Goal: Task Accomplishment & Management: Manage account settings

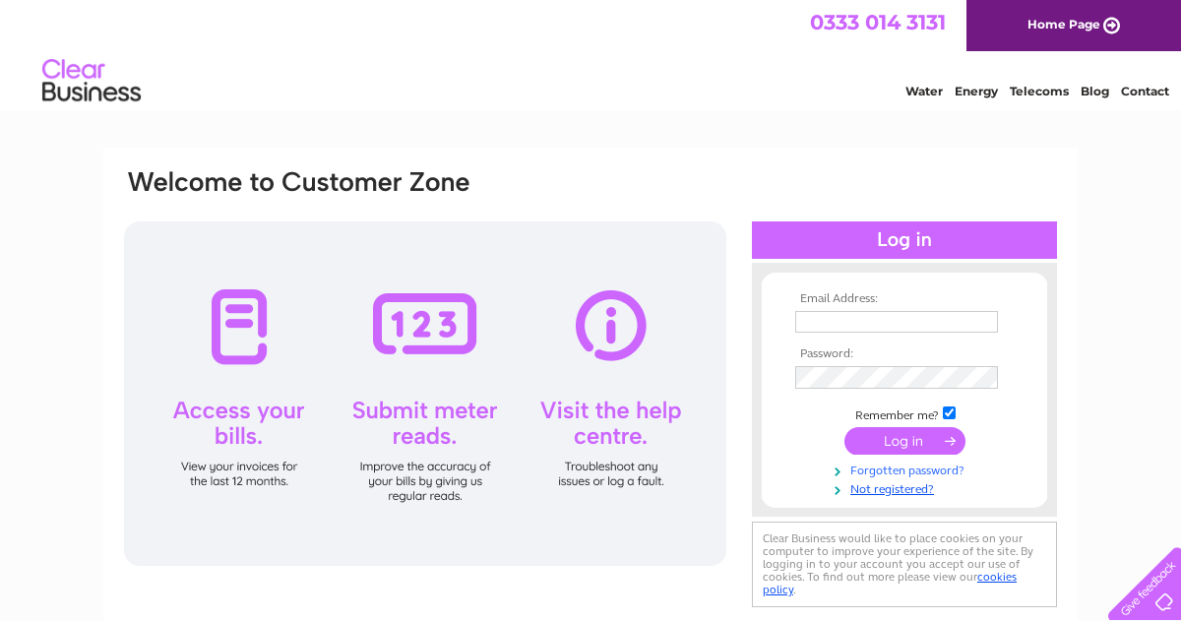
type input "[EMAIL_ADDRESS][DOMAIN_NAME]"
click at [888, 473] on link "Forgotten password?" at bounding box center [906, 469] width 223 height 19
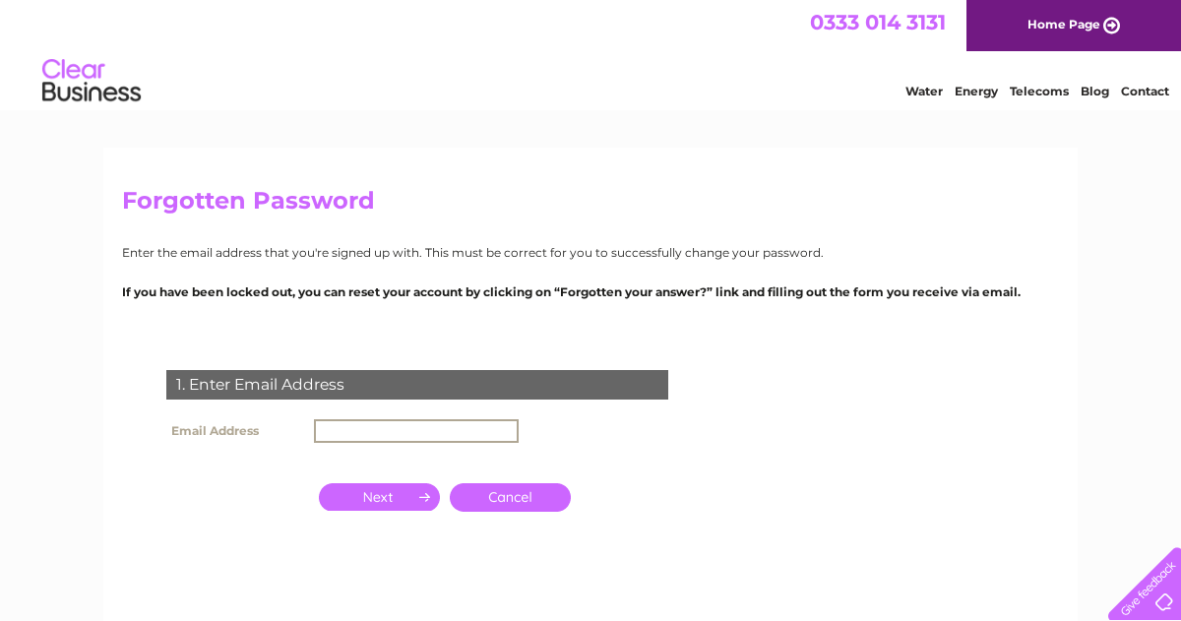
click at [394, 432] on input "text" at bounding box center [416, 431] width 205 height 24
type input "[EMAIL_ADDRESS][DOMAIN_NAME]"
click at [365, 500] on input "button" at bounding box center [379, 497] width 121 height 28
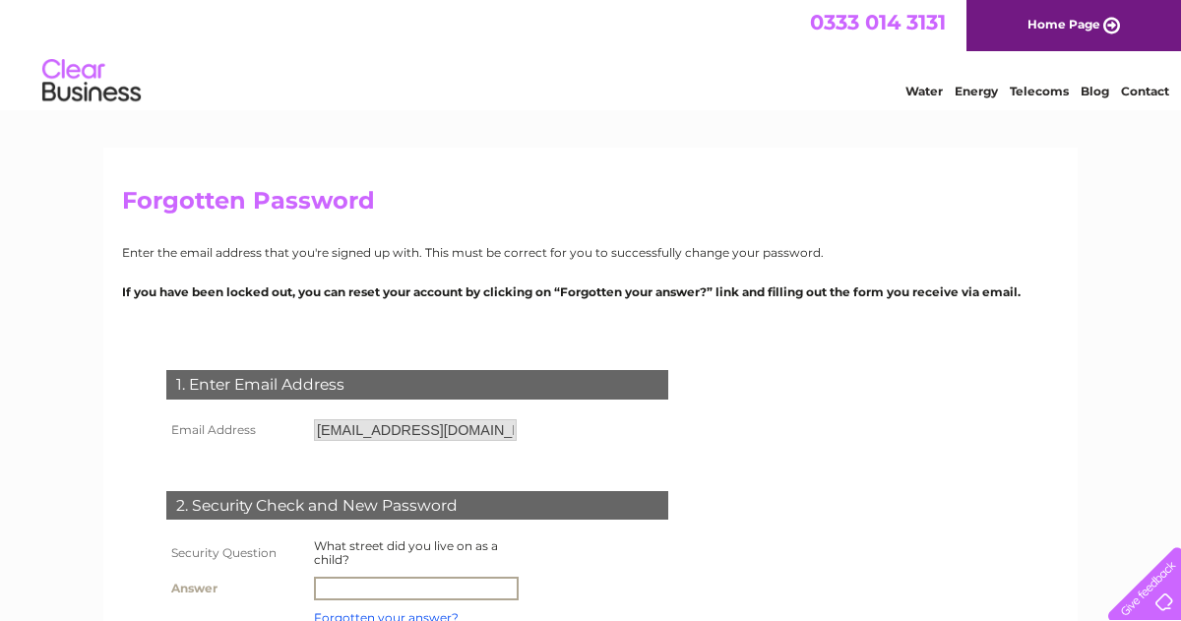
click at [431, 586] on input "text" at bounding box center [416, 589] width 205 height 24
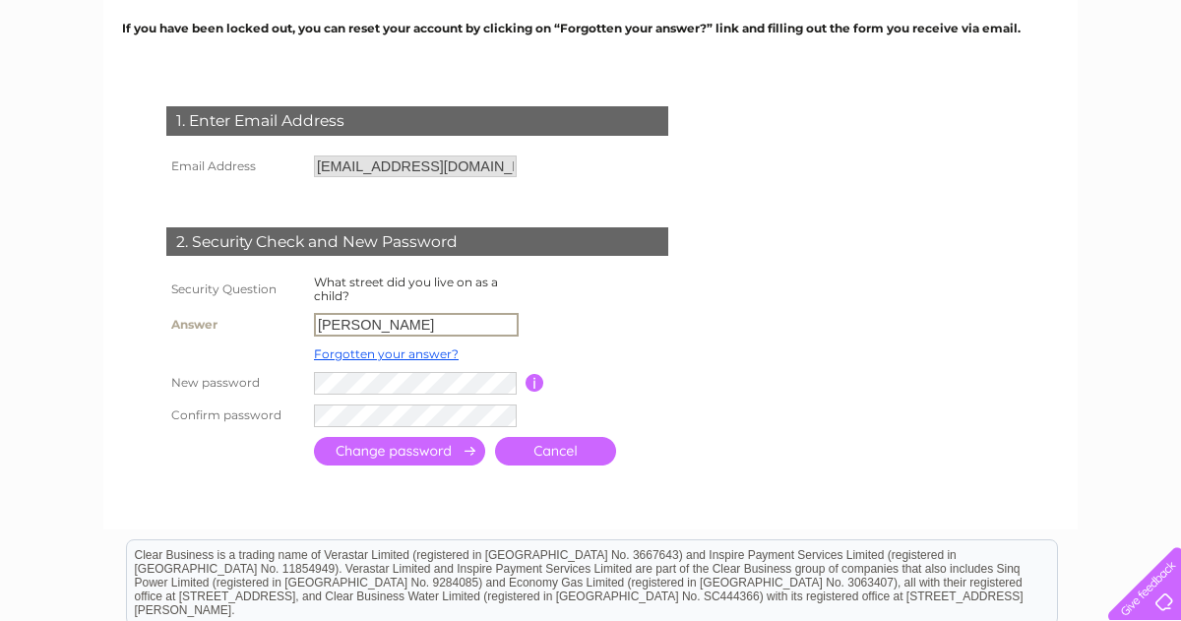
scroll to position [279, 0]
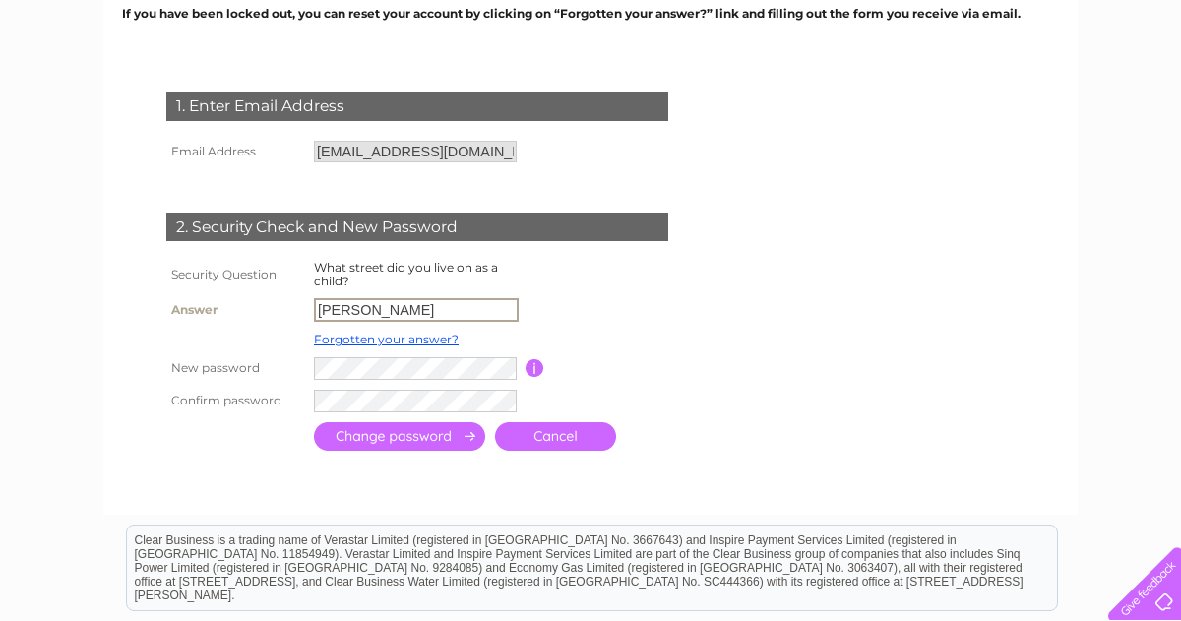
drag, startPoint x: 394, startPoint y: 311, endPoint x: 300, endPoint y: 310, distance: 93.5
click at [300, 310] on tr "Answer Gillespie" at bounding box center [440, 309] width 559 height 33
type input "Lucerne road"
click at [421, 440] on input "submit" at bounding box center [399, 436] width 171 height 29
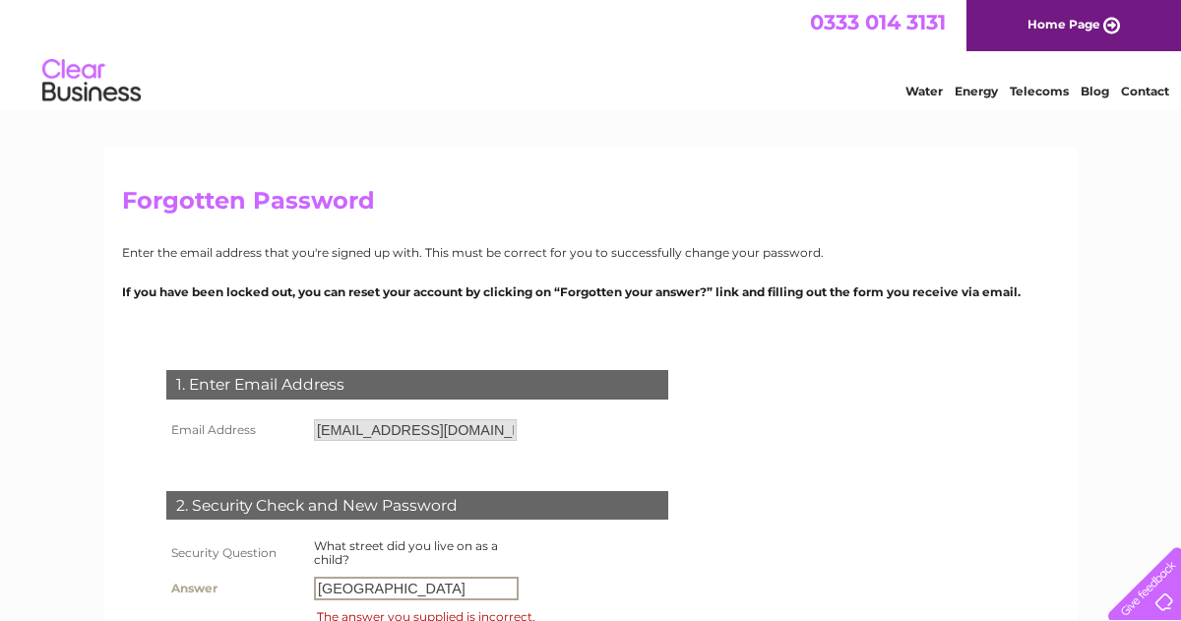
drag, startPoint x: 412, startPoint y: 593, endPoint x: 369, endPoint y: 594, distance: 43.3
click at [369, 594] on input "Lucerne road" at bounding box center [416, 589] width 205 height 24
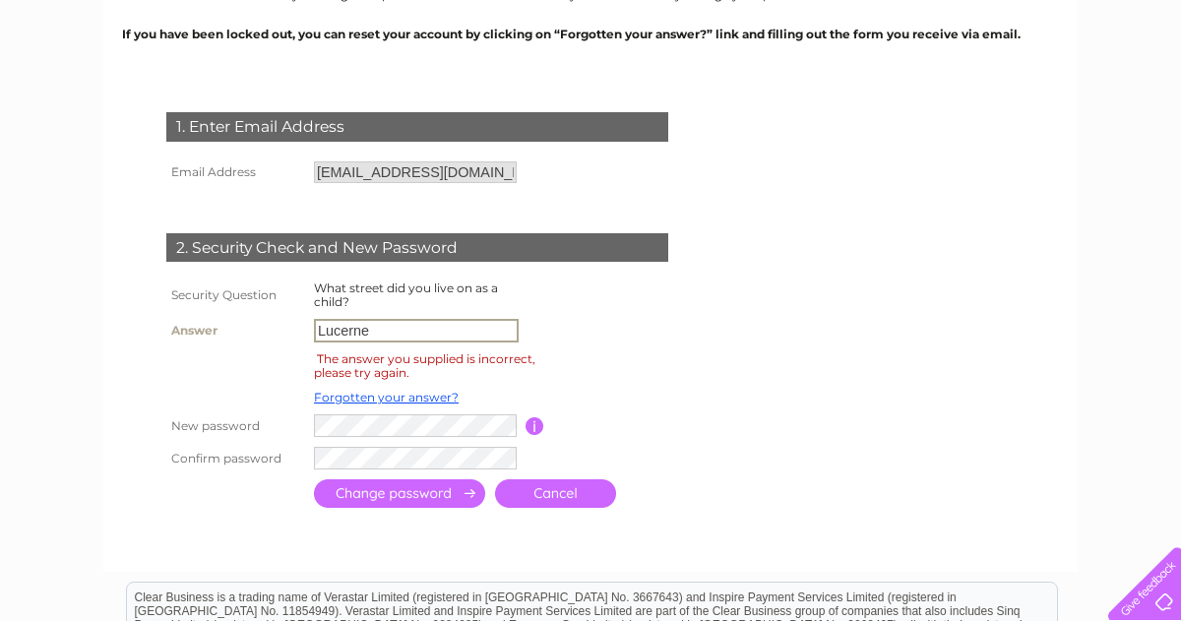
scroll to position [293, 0]
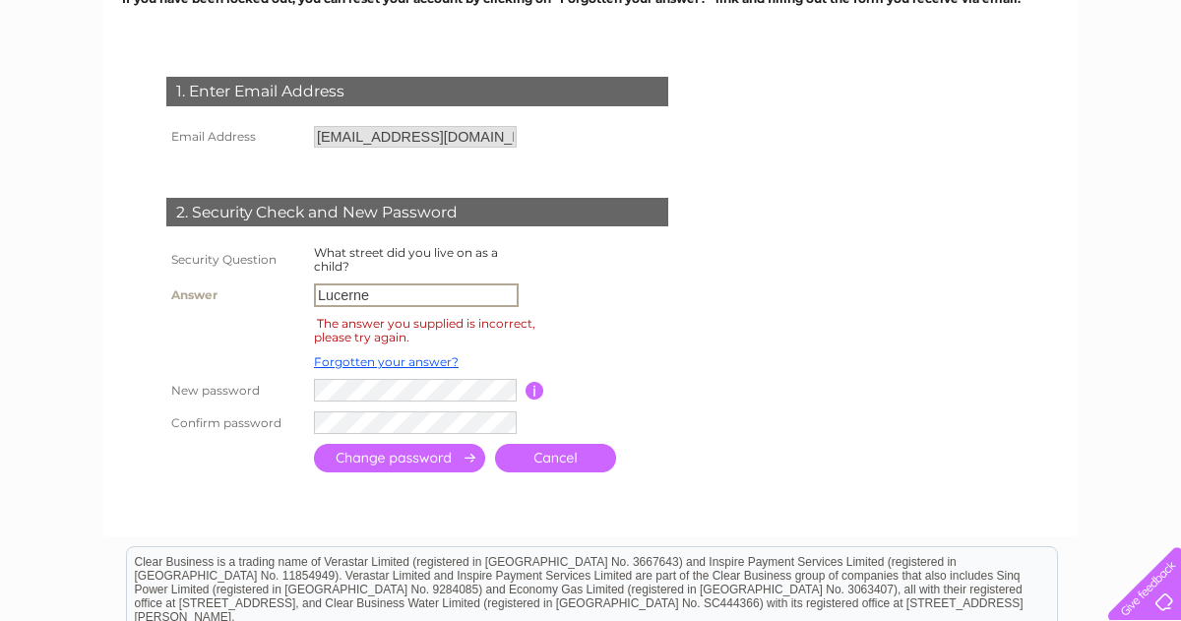
type input "Lucerne"
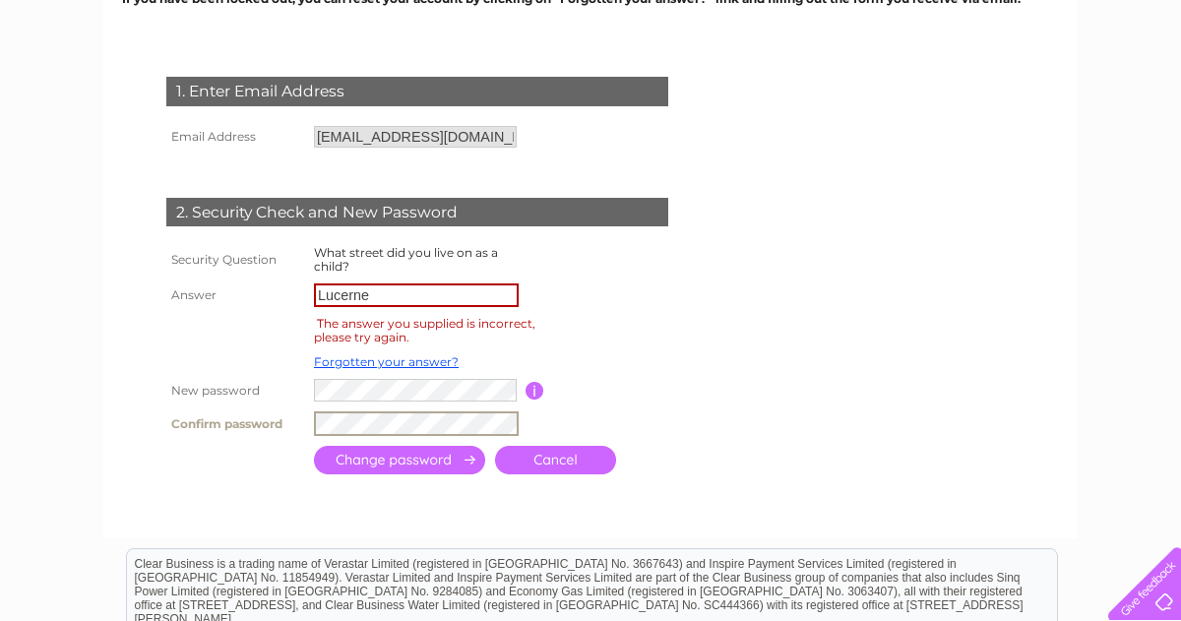
click at [383, 451] on input "submit" at bounding box center [399, 460] width 171 height 29
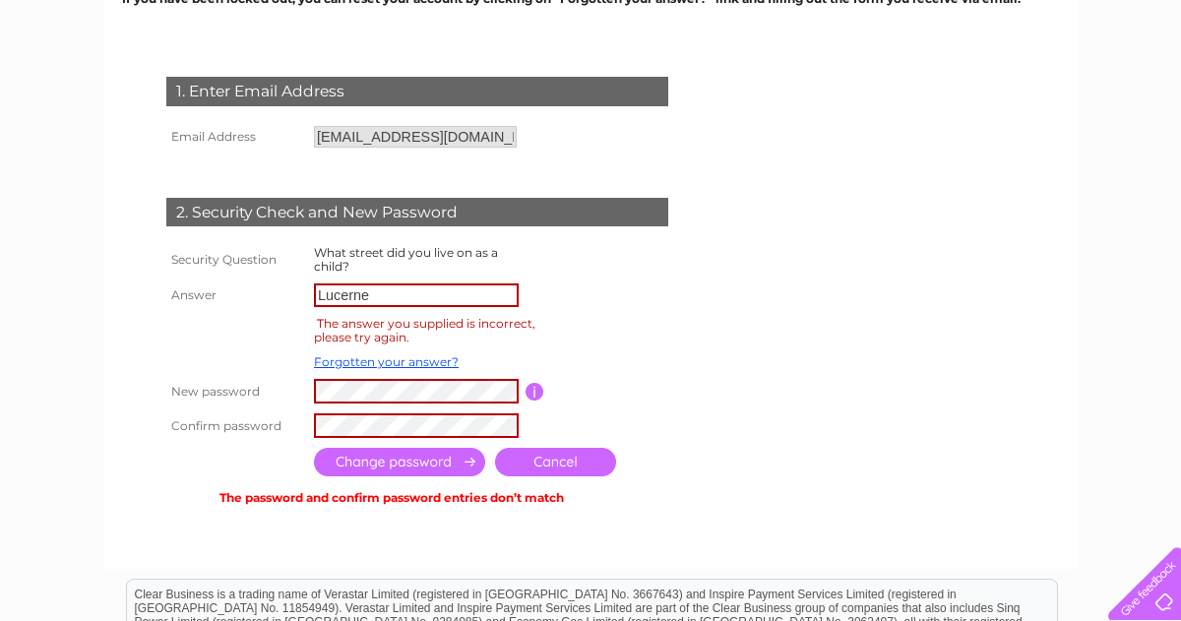
click at [529, 392] on input "button" at bounding box center [535, 392] width 19 height 18
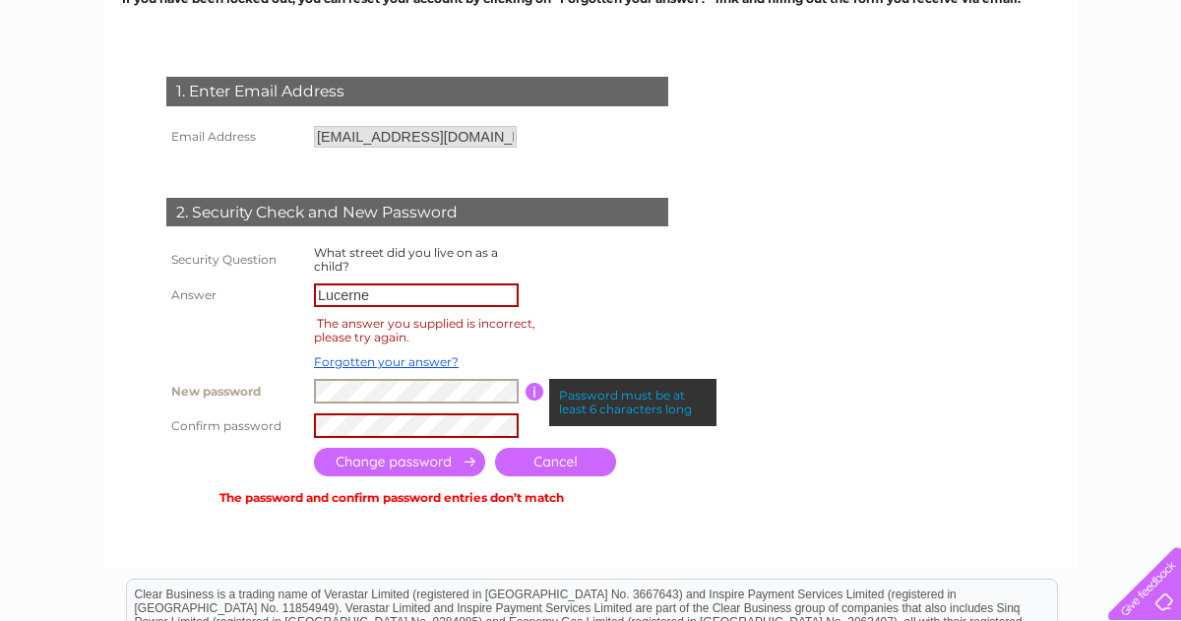
click at [237, 406] on tr "New password Password must be at least 6 characters long" at bounding box center [440, 391] width 559 height 34
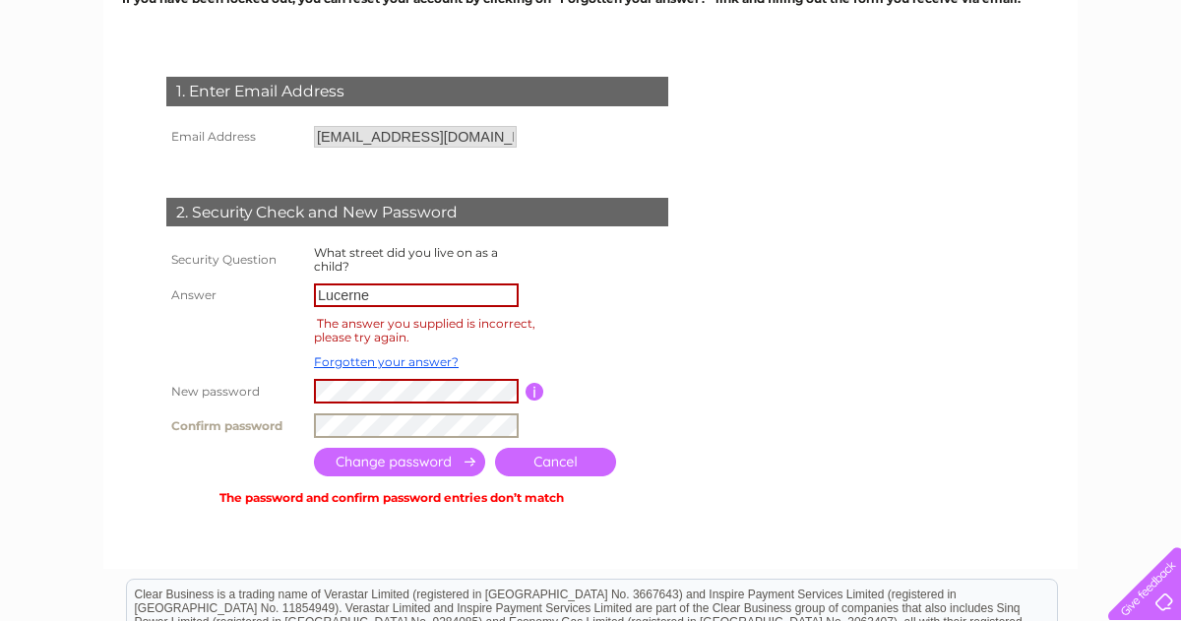
click at [246, 441] on tr "Confirm password" at bounding box center [440, 426] width 559 height 34
click at [371, 462] on input "submit" at bounding box center [399, 462] width 171 height 29
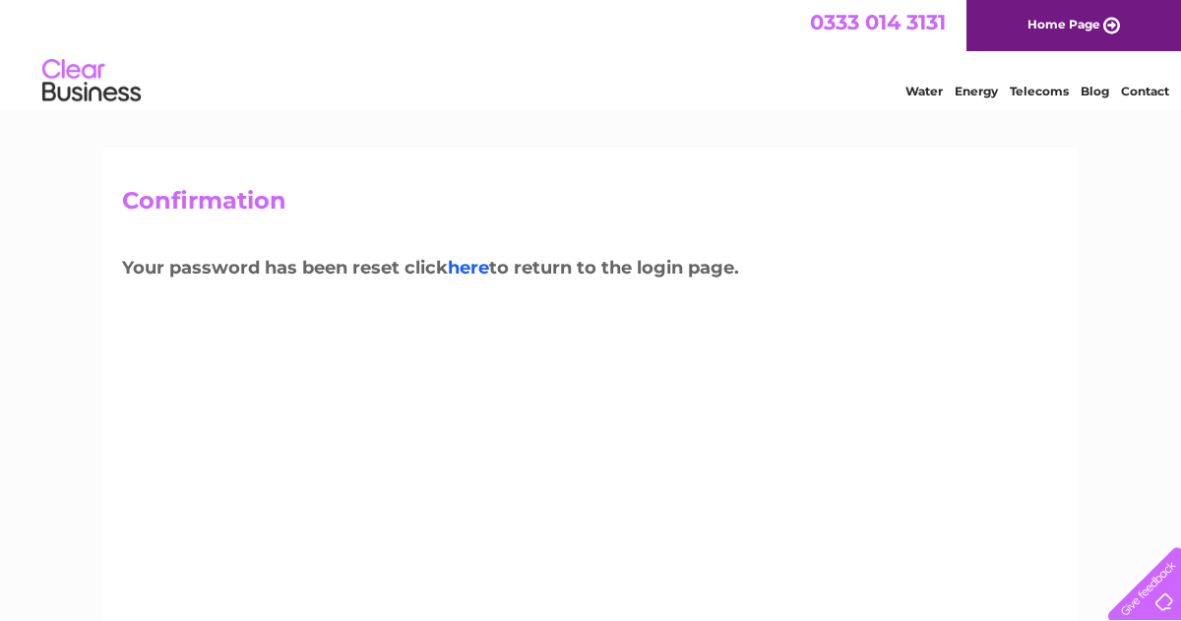
click at [482, 267] on link "here" at bounding box center [468, 268] width 41 height 22
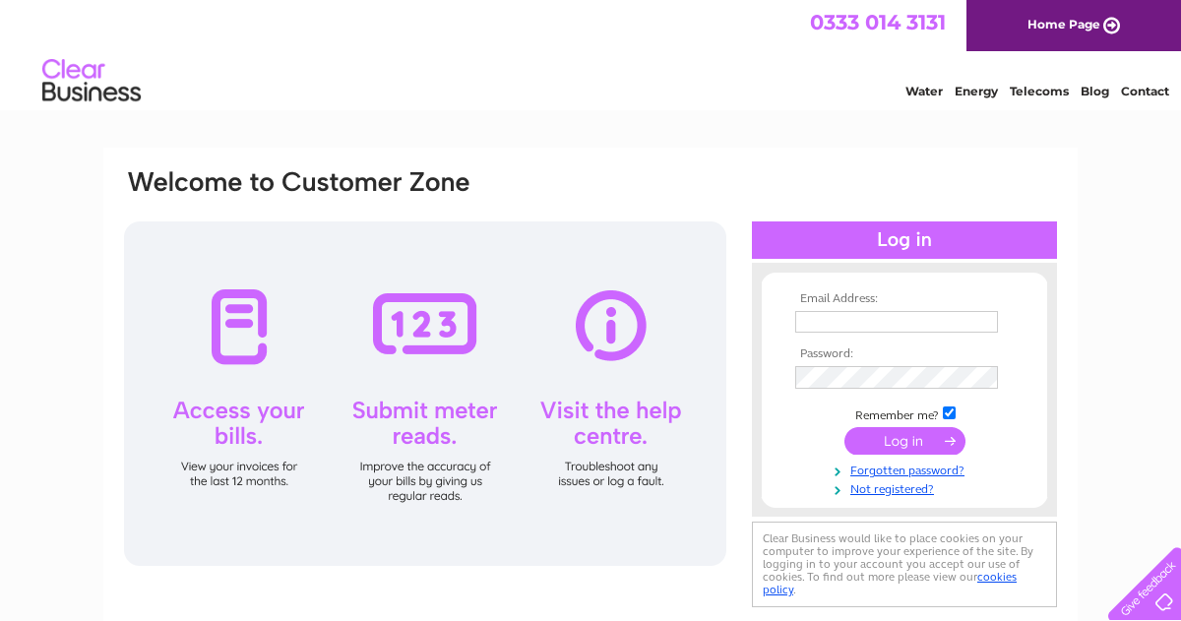
type input "admin@liverpoollettings.co.uk"
click at [896, 435] on input "submit" at bounding box center [905, 441] width 121 height 28
